Goal: Navigation & Orientation: Find specific page/section

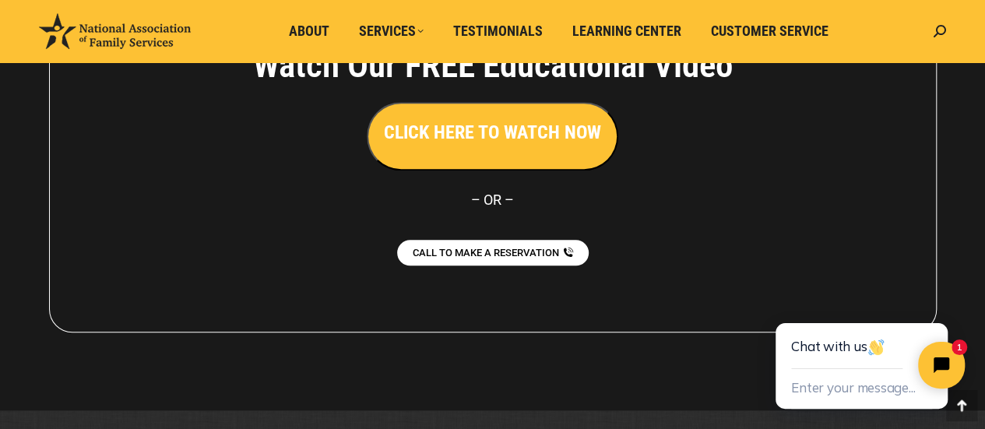
scroll to position [3649, 0]
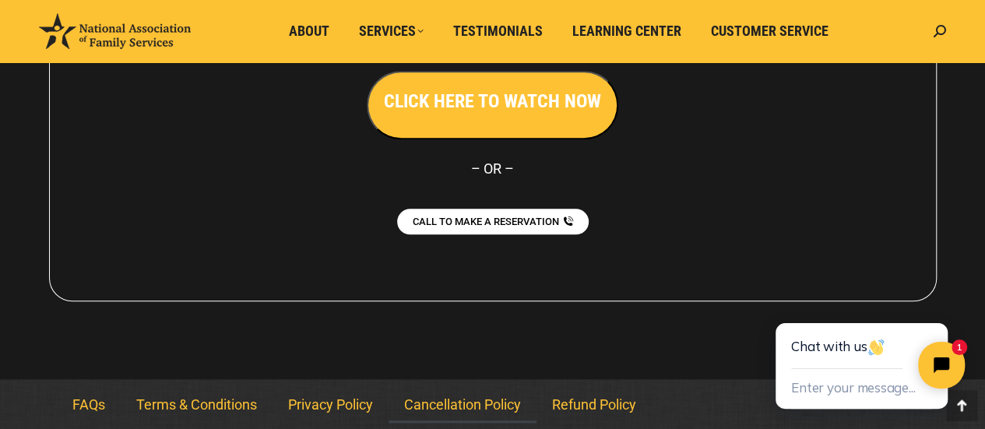
click at [514, 404] on link "Cancellation Policy" at bounding box center [463, 405] width 148 height 36
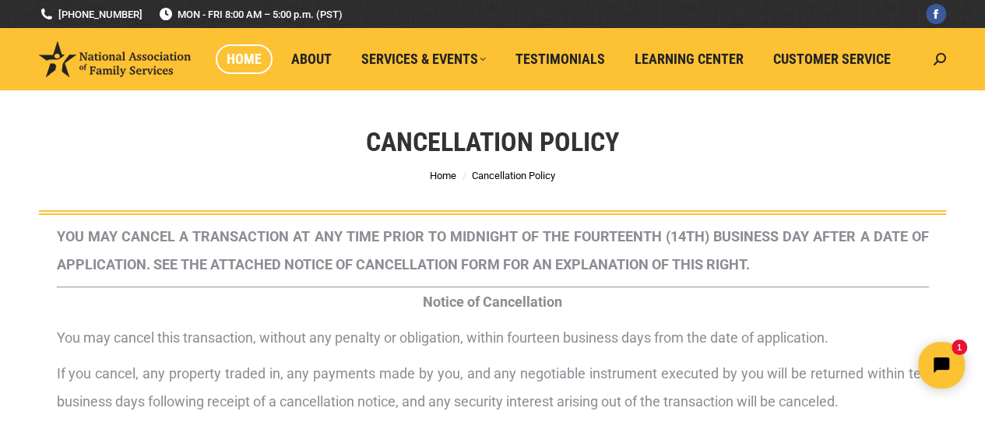
click at [243, 62] on span "Home" at bounding box center [244, 59] width 35 height 17
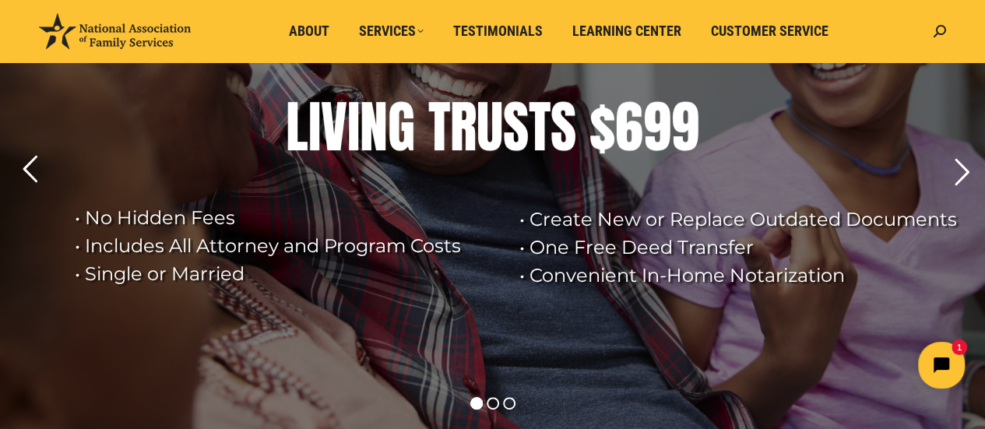
scroll to position [156, 0]
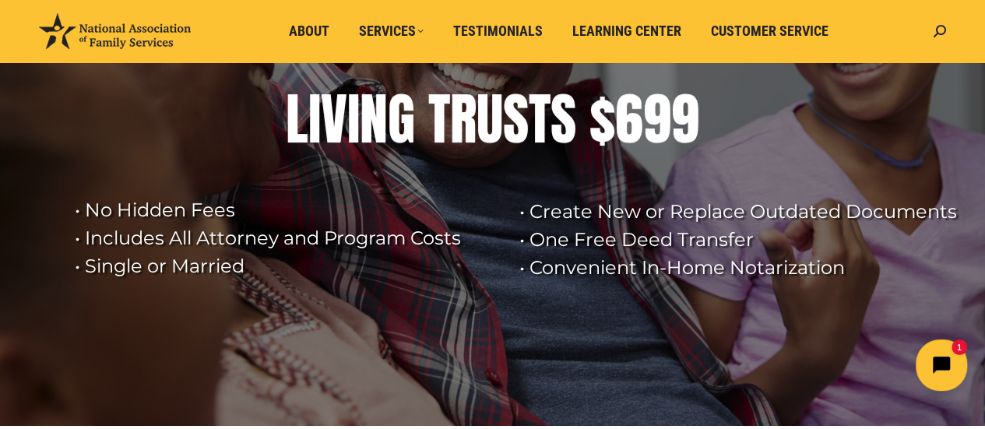
click at [938, 368] on button "Open chat widget" at bounding box center [941, 365] width 51 height 51
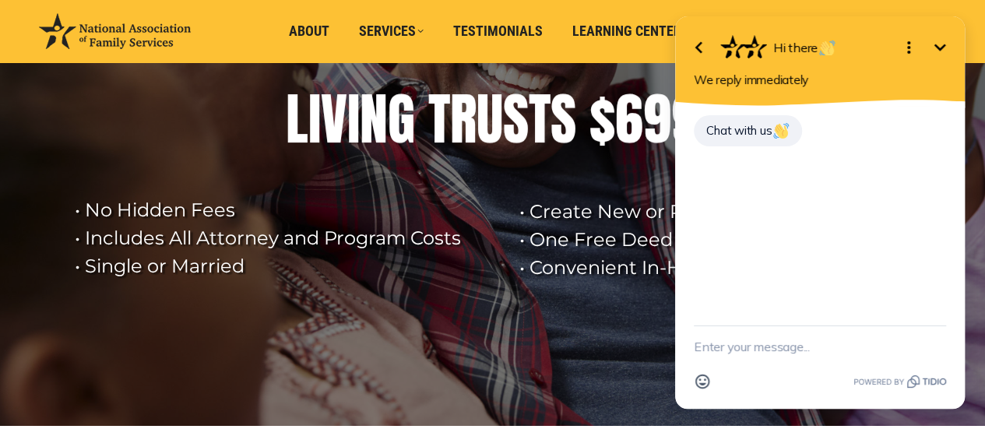
click at [702, 43] on icon "button" at bounding box center [698, 48] width 7 height 12
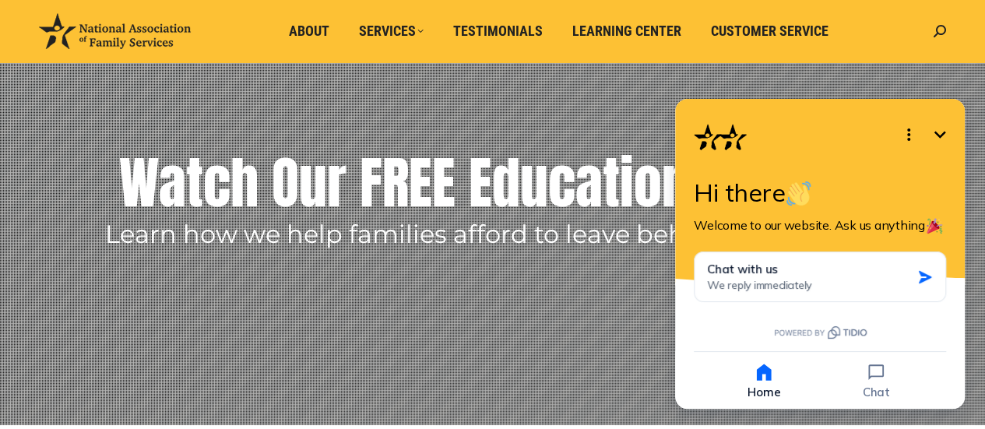
click at [631, 114] on rs-layer at bounding box center [492, 180] width 985 height 491
click at [769, 382] on icon "button" at bounding box center [764, 372] width 22 height 22
click at [946, 133] on icon "Minimize" at bounding box center [940, 134] width 19 height 19
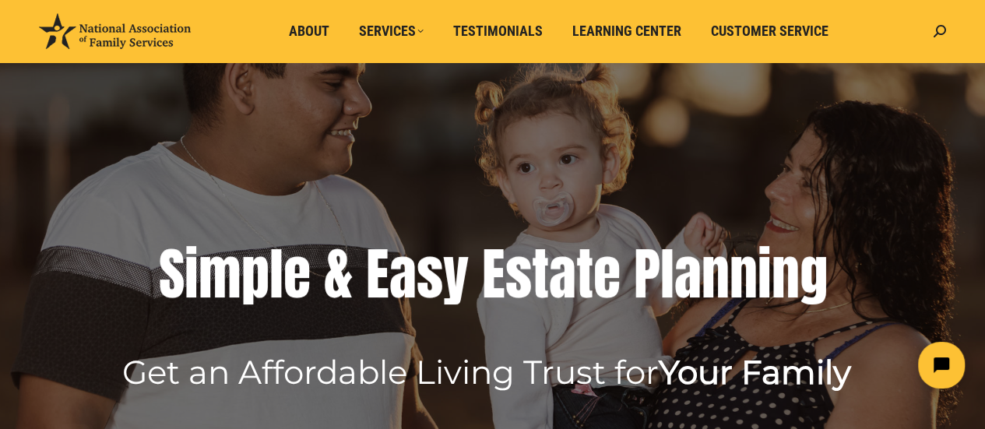
scroll to position [0, 0]
